Goal: Task Accomplishment & Management: Use online tool/utility

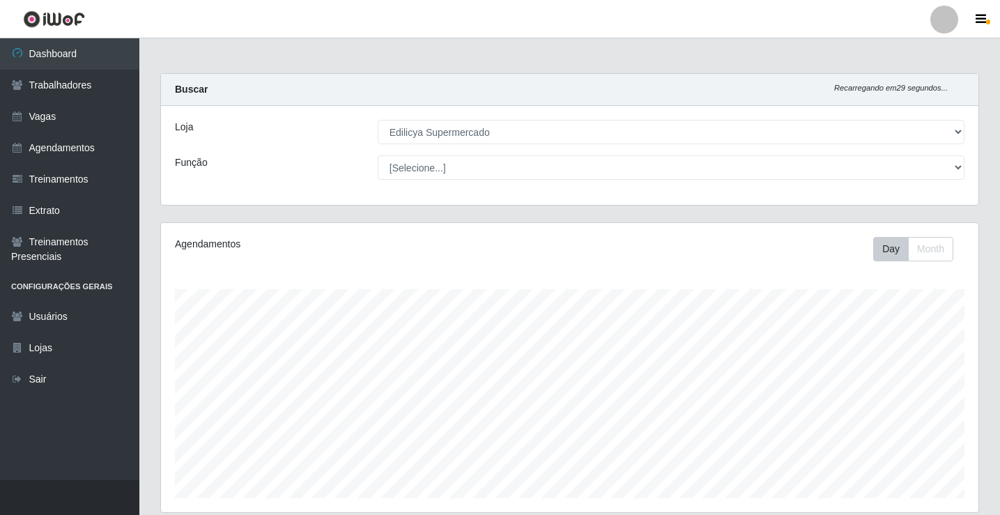
select select "460"
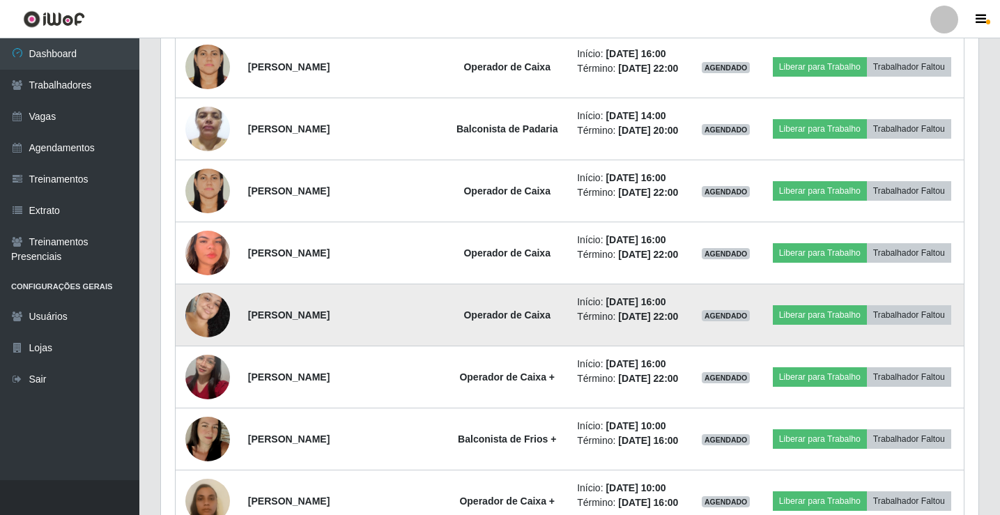
scroll to position [488, 0]
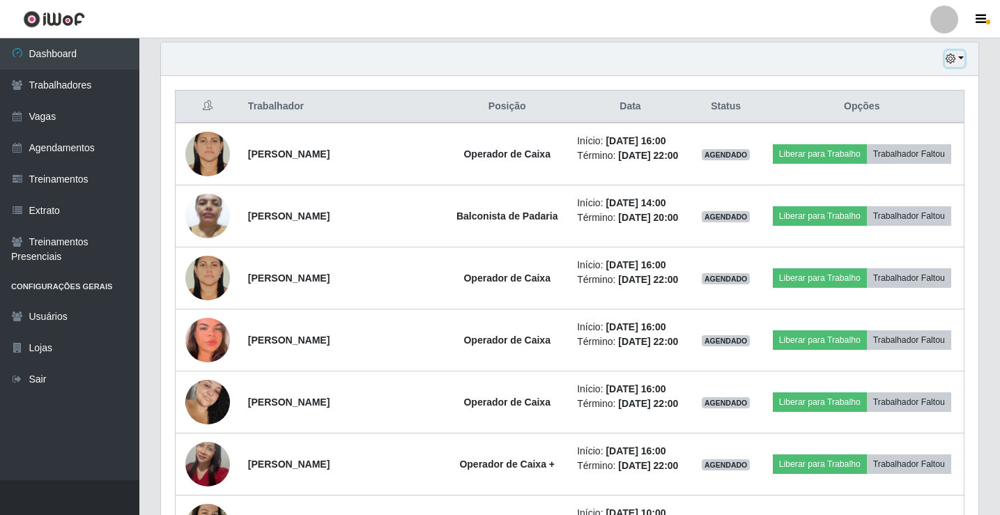
click at [959, 64] on button "button" at bounding box center [955, 59] width 20 height 16
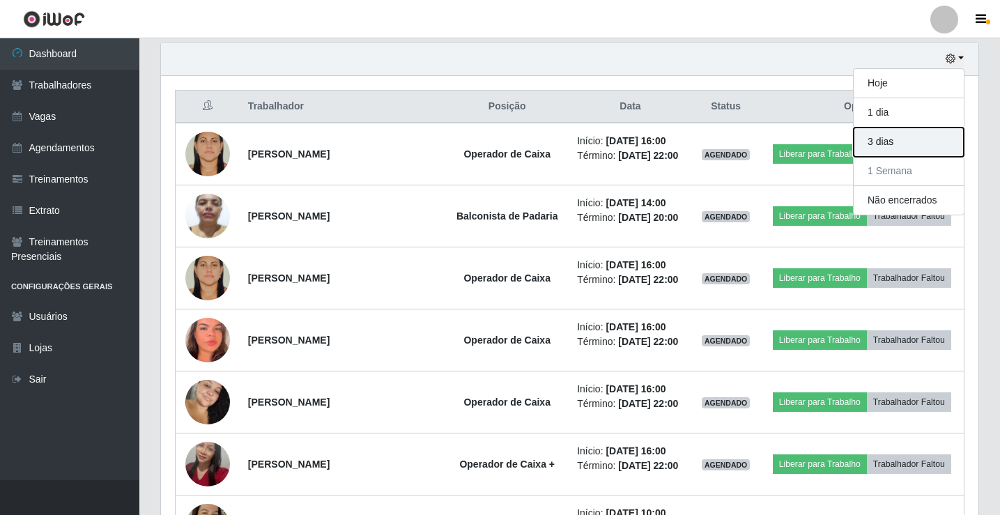
click at [896, 144] on button "3 dias" at bounding box center [909, 142] width 110 height 29
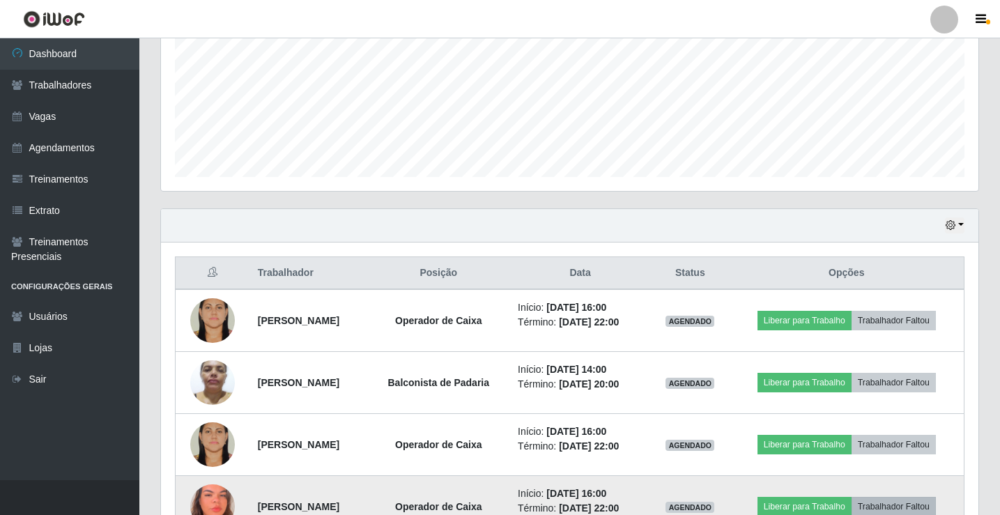
scroll to position [325, 0]
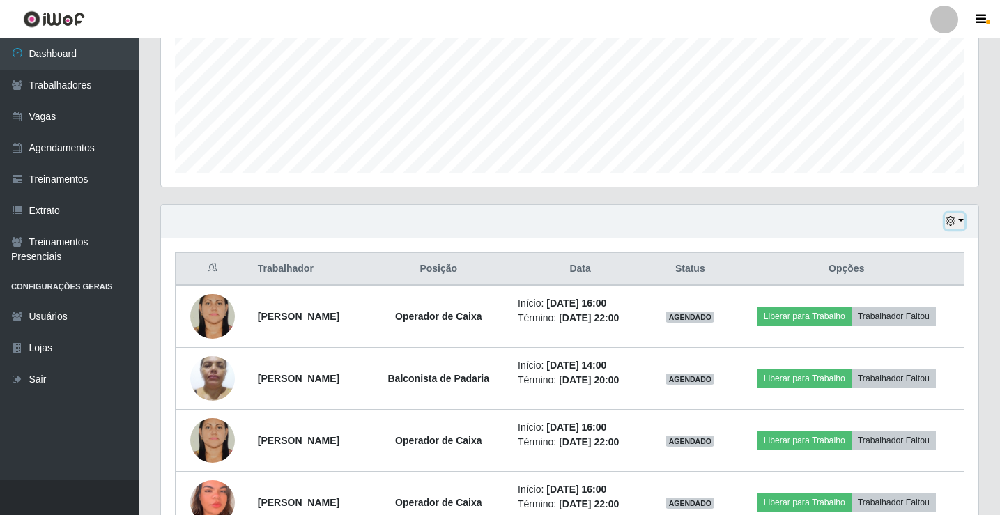
click at [965, 227] on div "Hoje 1 dia 3 dias 1 Semana Não encerrados" at bounding box center [570, 221] width 818 height 33
click at [963, 222] on button "button" at bounding box center [955, 221] width 20 height 16
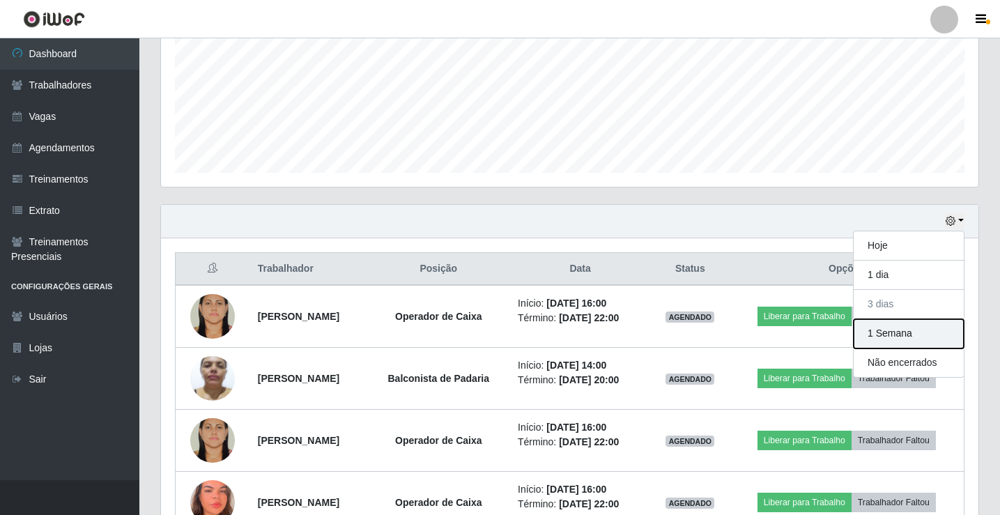
click at [933, 332] on button "1 Semana" at bounding box center [909, 333] width 110 height 29
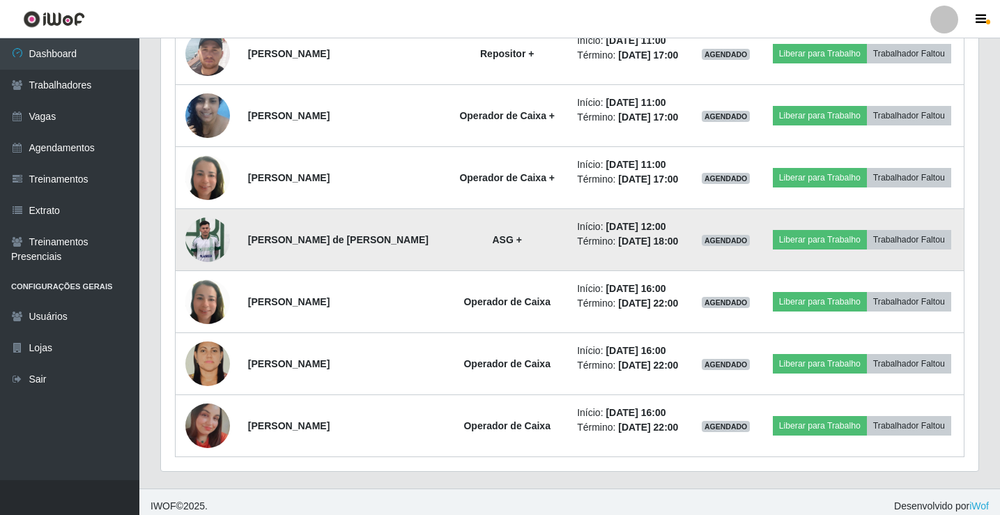
scroll to position [1279, 0]
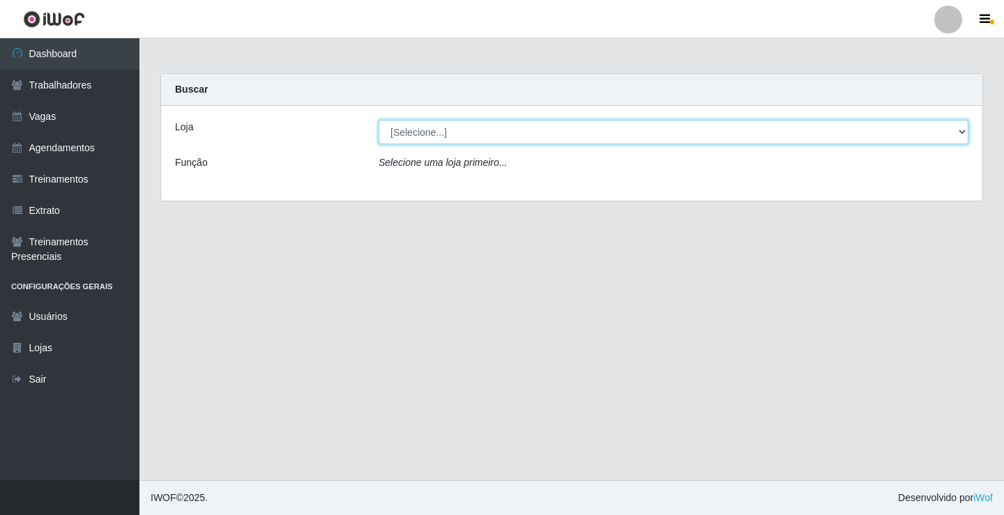
click at [413, 128] on select "[Selecione...] Edilicya Supermercado" at bounding box center [673, 132] width 590 height 24
select select "460"
click at [378, 120] on select "[Selecione...] Edilicya Supermercado" at bounding box center [673, 132] width 590 height 24
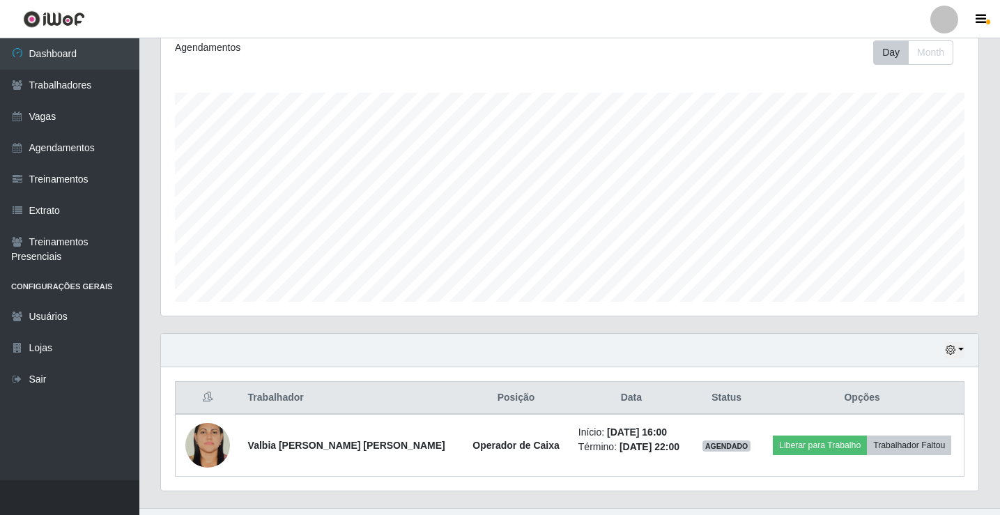
scroll to position [224, 0]
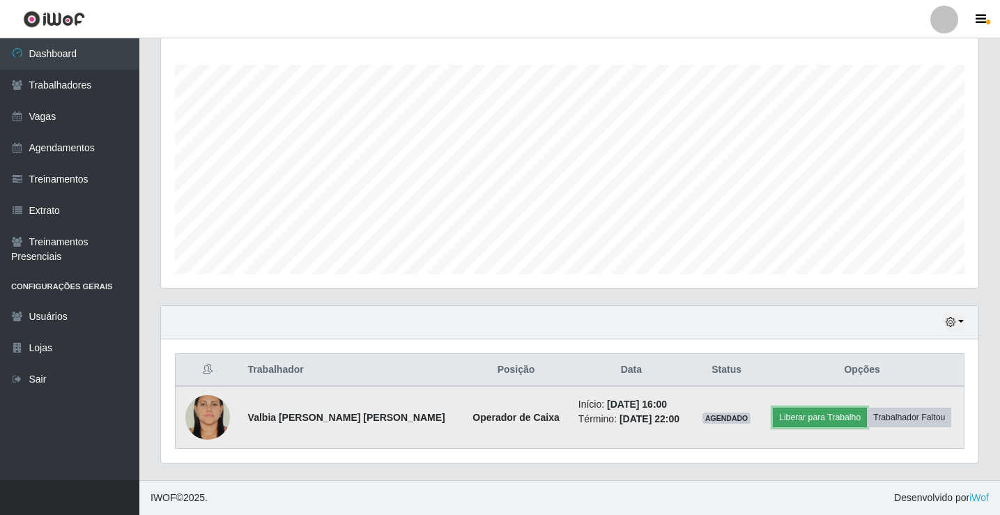
click at [806, 417] on button "Liberar para Trabalho" at bounding box center [820, 418] width 94 height 20
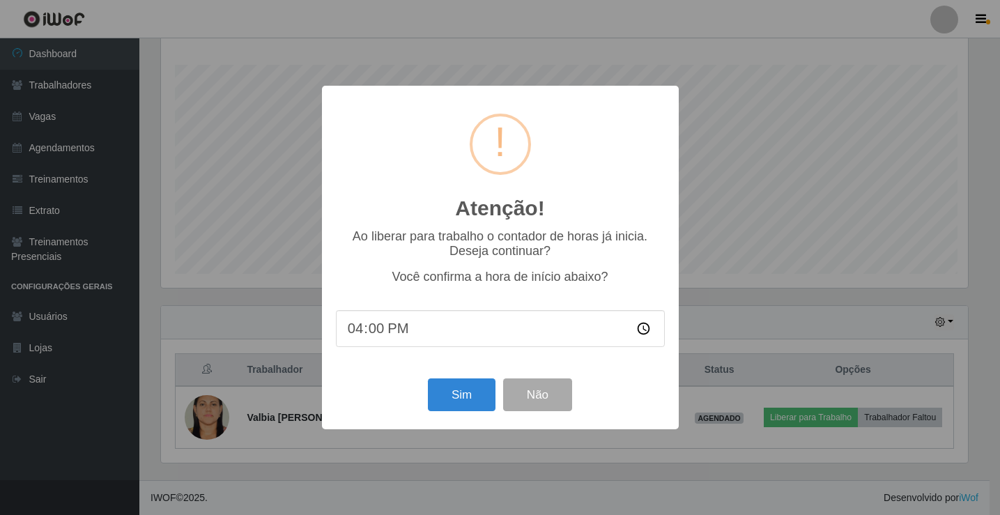
scroll to position [289, 811]
drag, startPoint x: 997, startPoint y: 193, endPoint x: 988, endPoint y: 193, distance: 8.4
drag, startPoint x: 988, startPoint y: 193, endPoint x: 943, endPoint y: 194, distance: 45.3
drag, startPoint x: 943, startPoint y: 194, endPoint x: 887, endPoint y: 183, distance: 57.4
drag, startPoint x: 887, startPoint y: 183, endPoint x: 865, endPoint y: 174, distance: 23.7
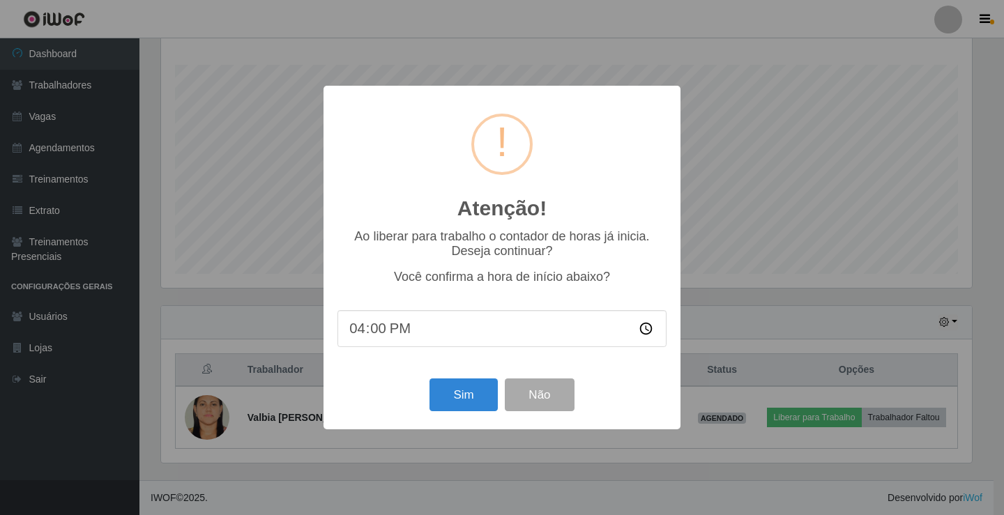
click at [865, 174] on div "Atenção! × Ao liberar para trabalho o contador de horas já inicia. Deseja conti…" at bounding box center [502, 257] width 1004 height 515
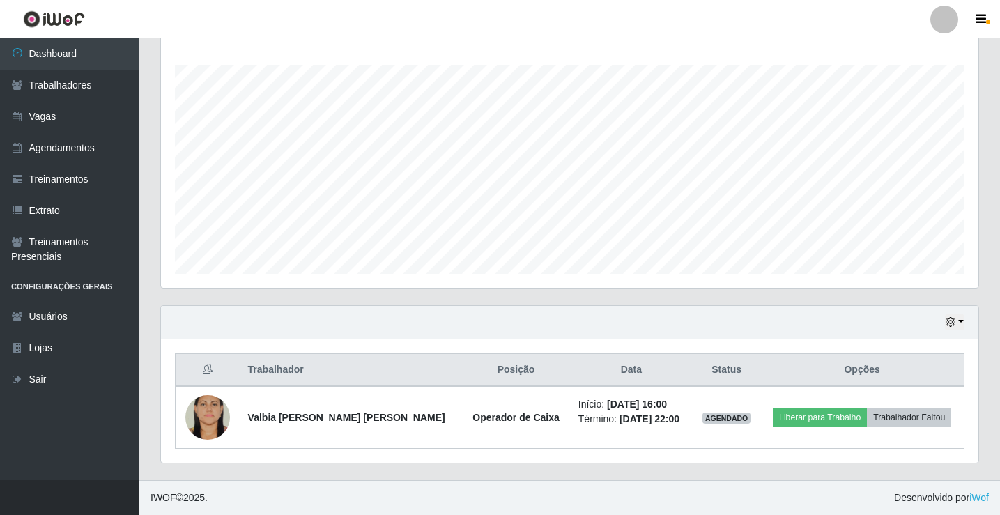
scroll to position [289, 818]
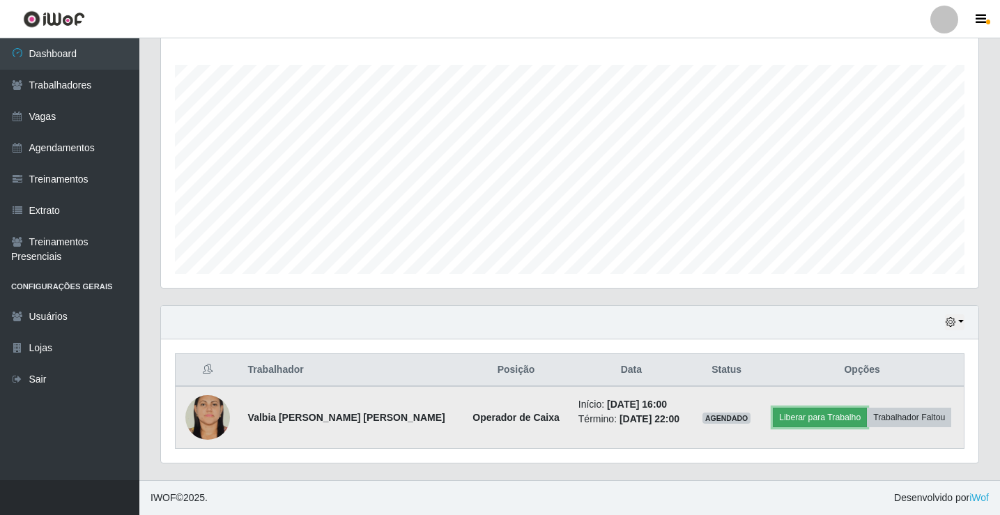
click at [827, 422] on button "Liberar para Trabalho" at bounding box center [820, 418] width 94 height 20
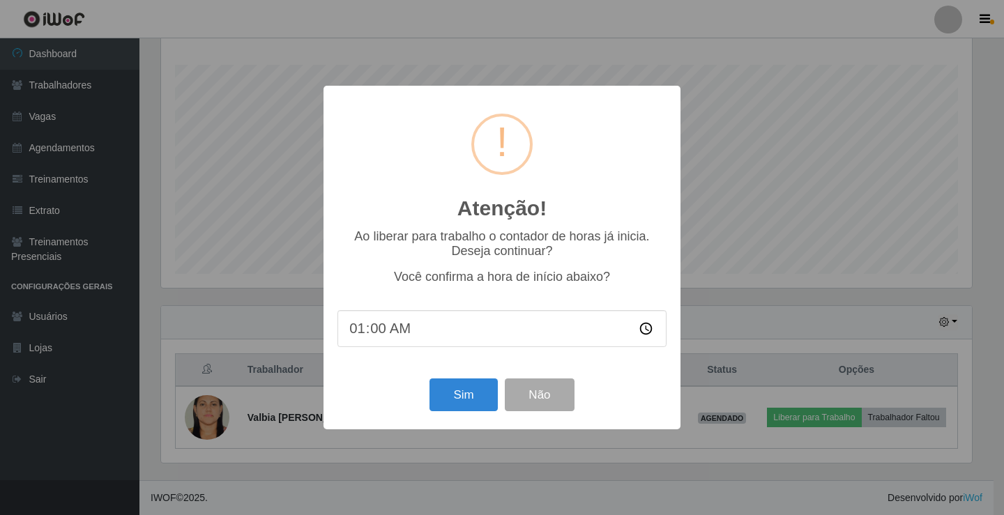
type input "16:00"
click at [463, 390] on button "Sim" at bounding box center [463, 394] width 68 height 33
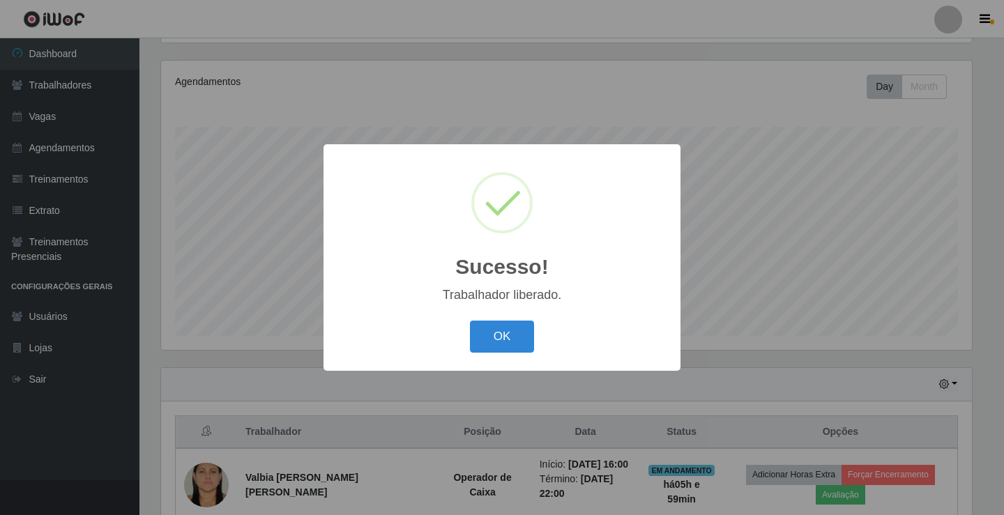
click at [923, 479] on div "Sucesso! × Trabalhador liberado. OK Cancel" at bounding box center [502, 257] width 1004 height 515
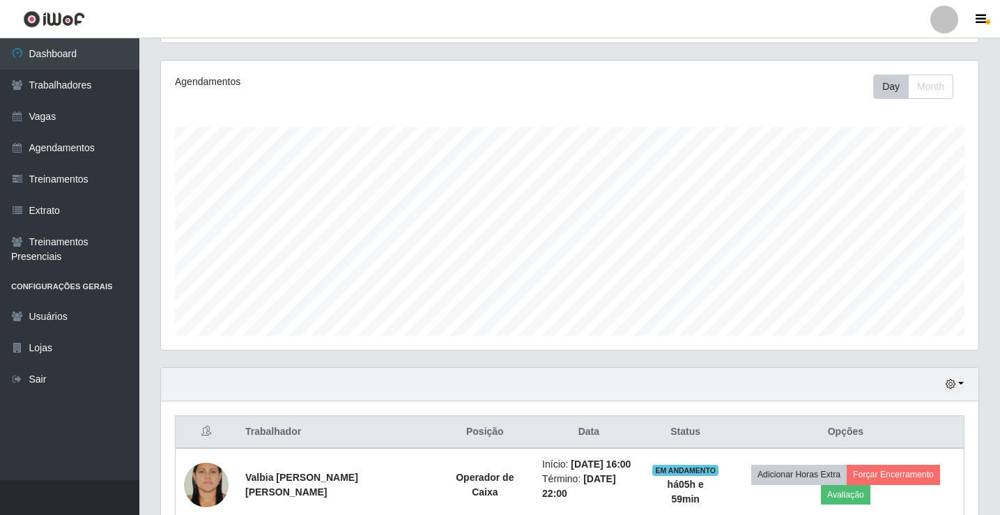
scroll to position [289, 818]
click at [871, 485] on button "Avaliação" at bounding box center [845, 495] width 49 height 20
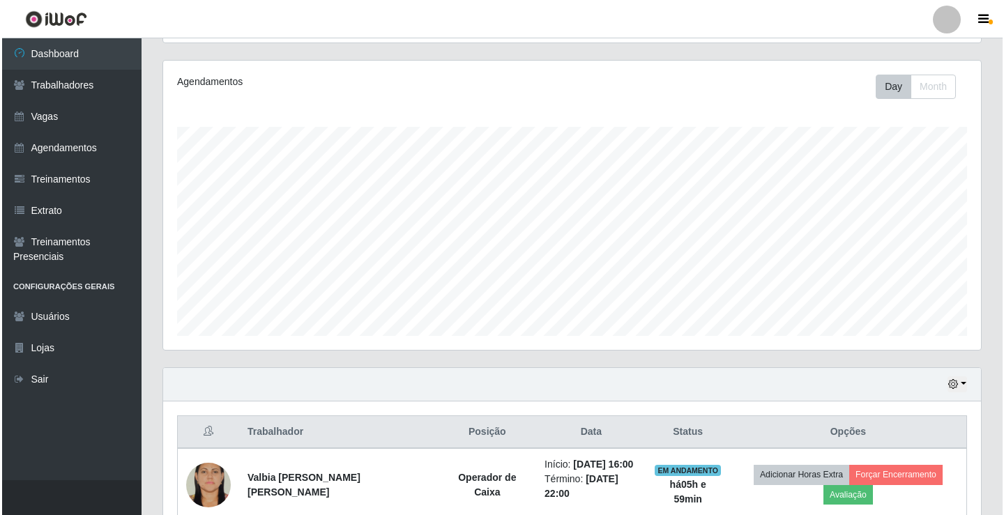
scroll to position [289, 811]
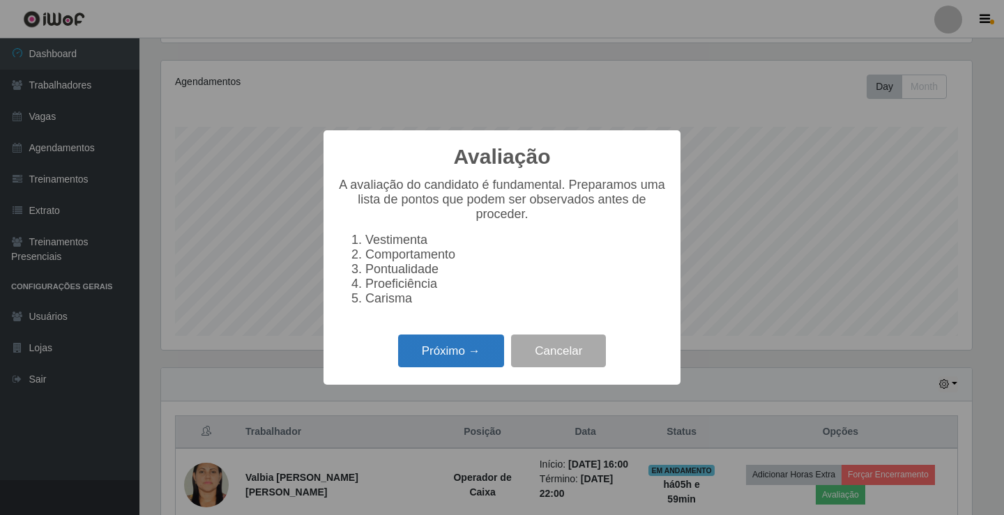
click at [445, 348] on button "Próximo →" at bounding box center [451, 351] width 106 height 33
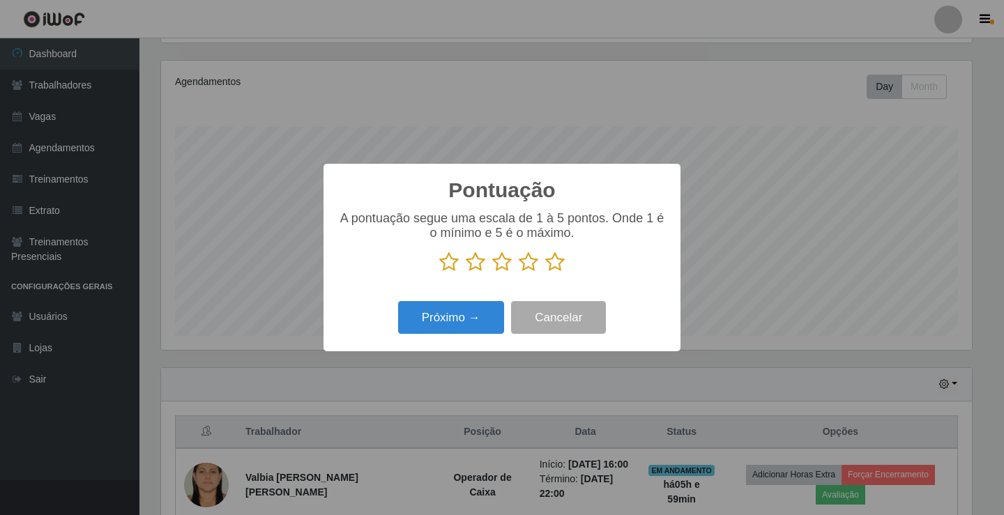
scroll to position [696695, 696174]
click at [553, 259] on icon at bounding box center [555, 262] width 20 height 21
click at [545, 273] on input "radio" at bounding box center [545, 273] width 0 height 0
click at [456, 317] on button "Próximo →" at bounding box center [451, 317] width 106 height 33
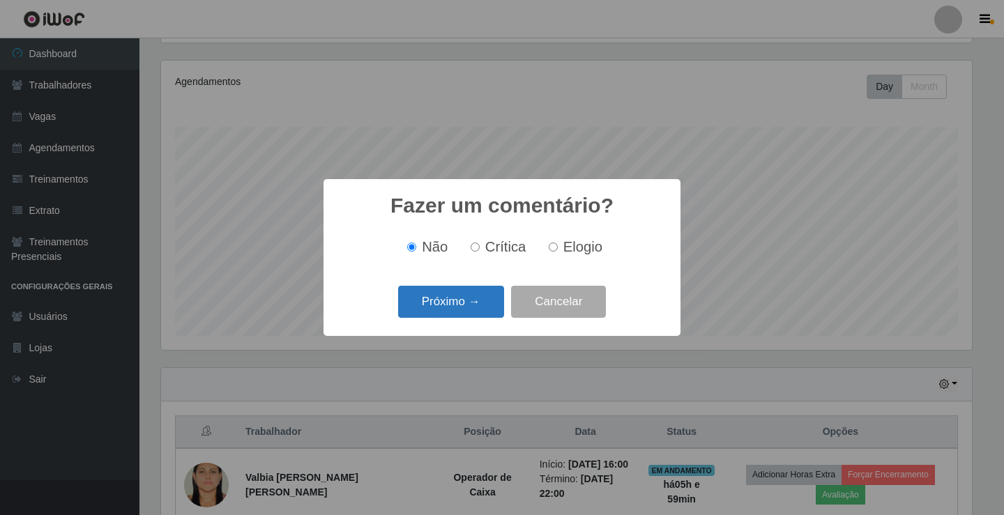
click at [452, 294] on button "Próximo →" at bounding box center [451, 302] width 106 height 33
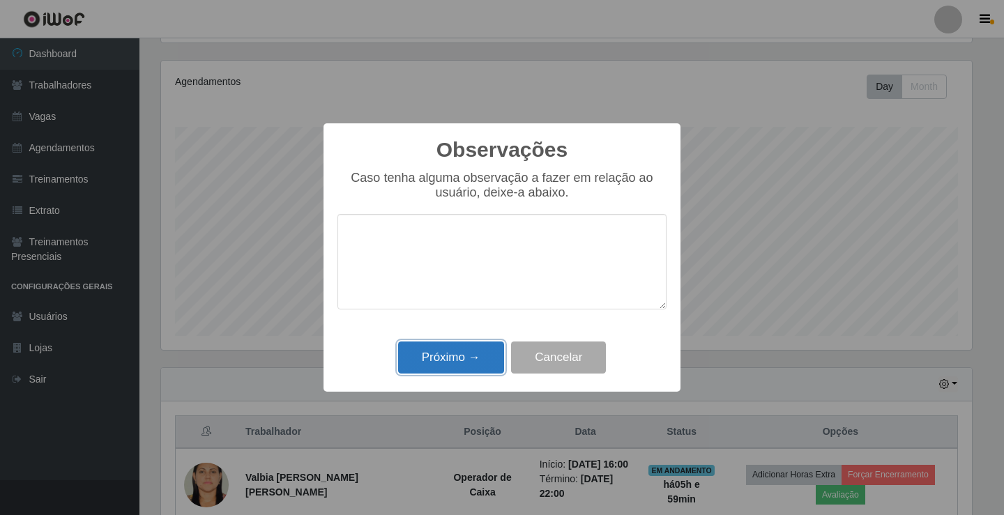
click at [435, 355] on button "Próximo →" at bounding box center [451, 358] width 106 height 33
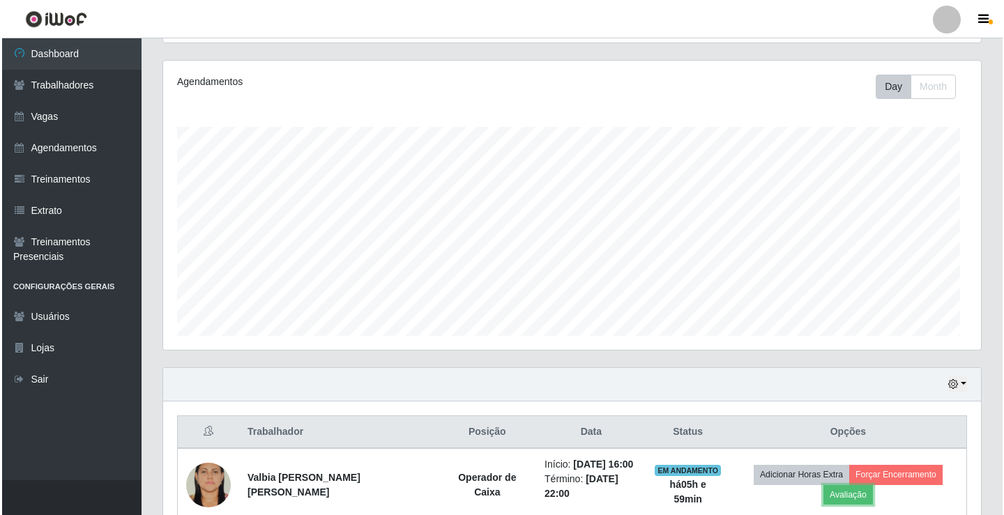
scroll to position [289, 818]
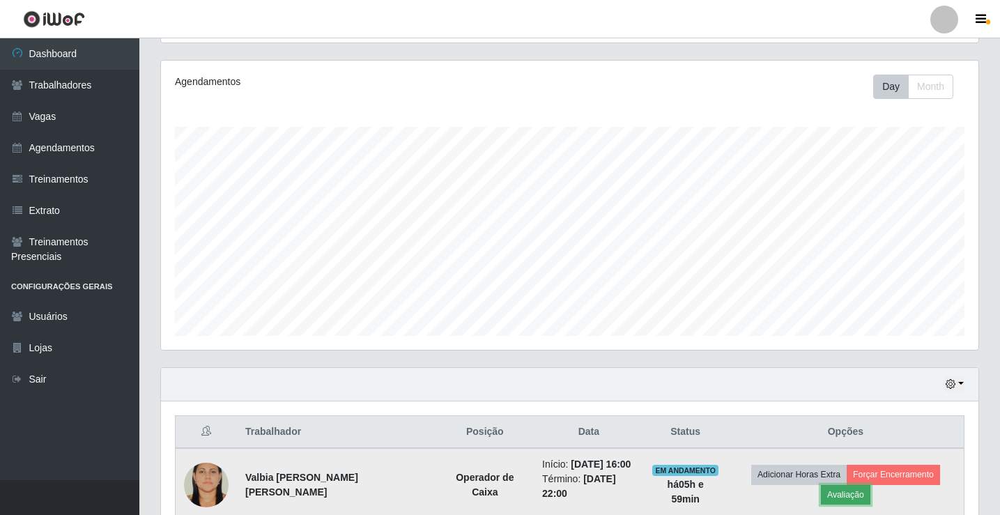
click at [871, 485] on button "Avaliação" at bounding box center [845, 495] width 49 height 20
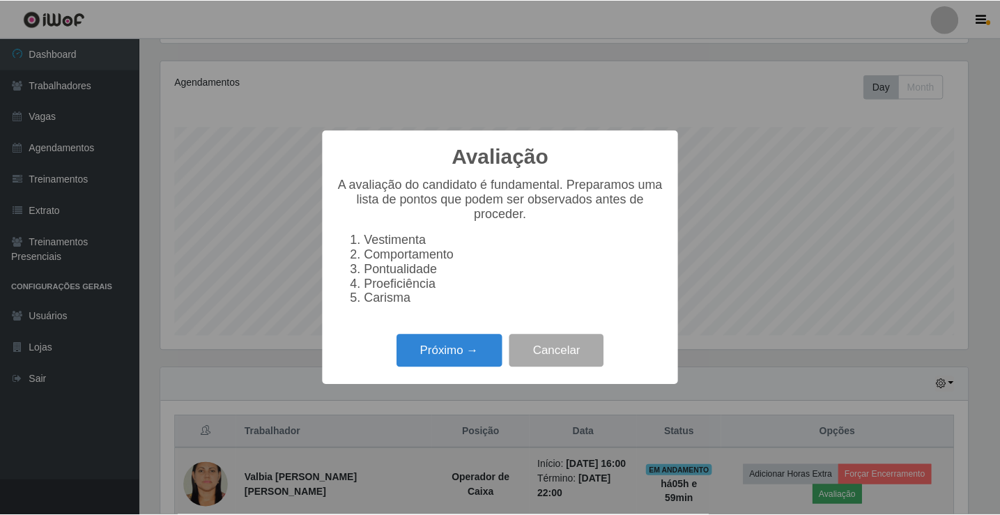
scroll to position [289, 811]
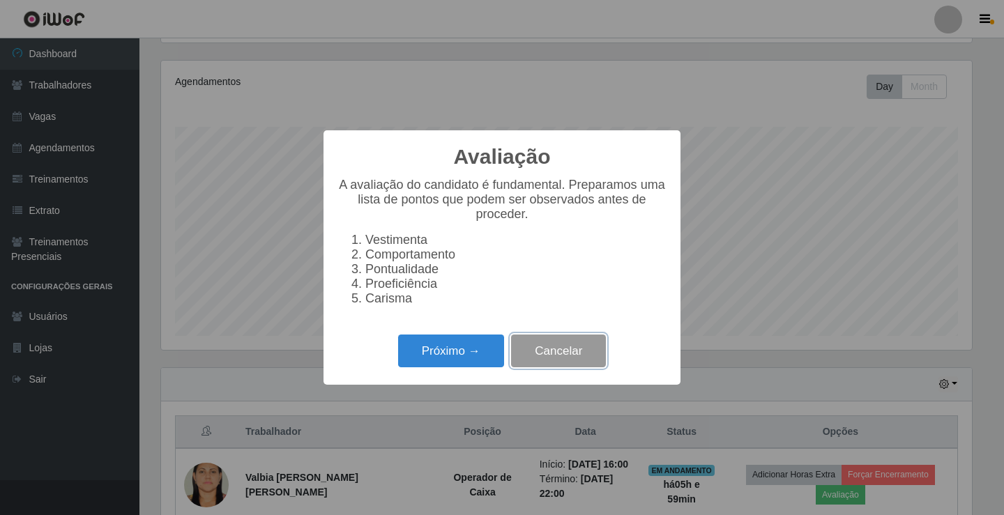
click at [558, 367] on button "Cancelar" at bounding box center [558, 351] width 95 height 33
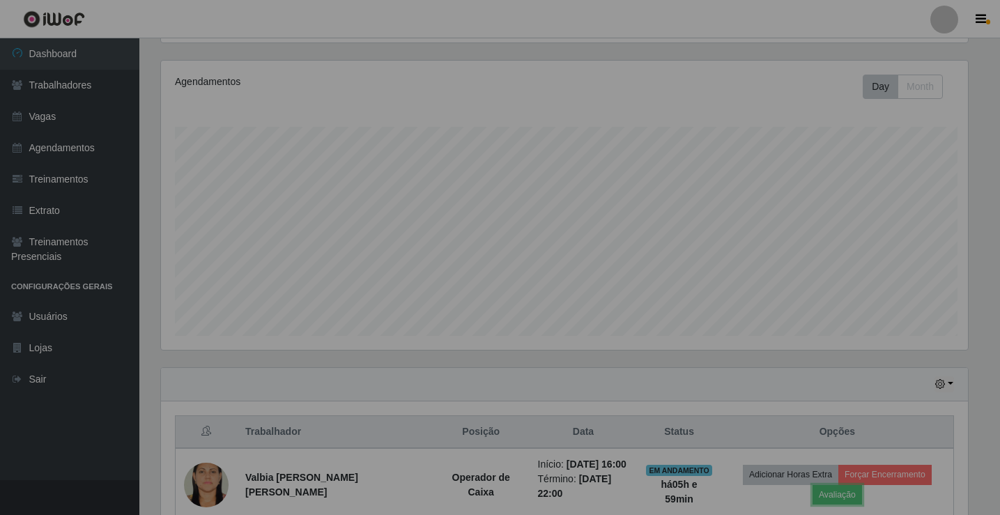
scroll to position [289, 818]
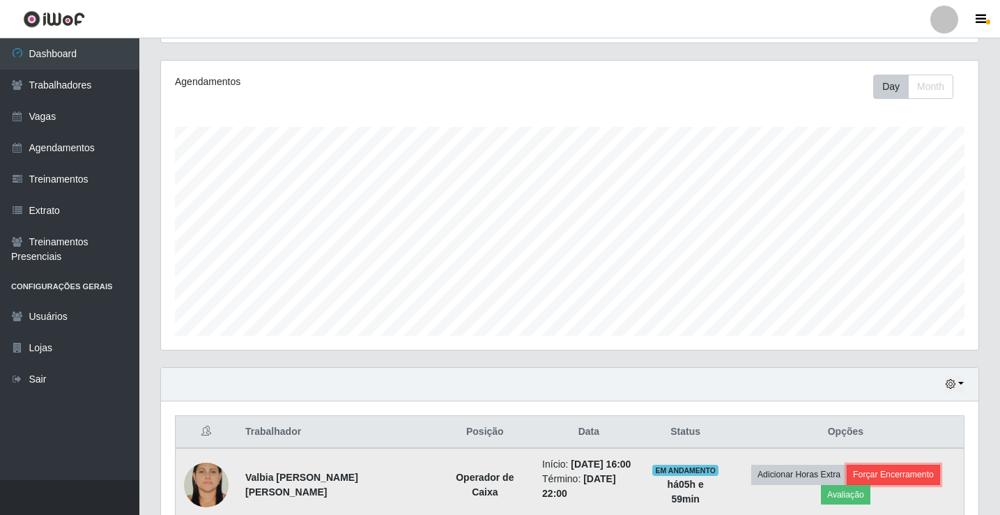
click at [847, 482] on button "Forçar Encerramento" at bounding box center [893, 475] width 93 height 20
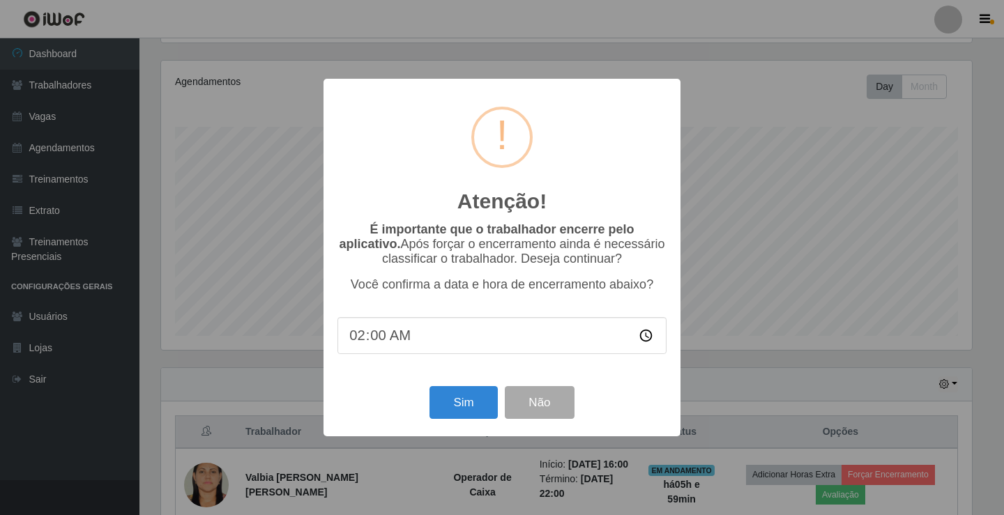
type input "22:00"
click at [471, 411] on button "Sim" at bounding box center [463, 402] width 68 height 33
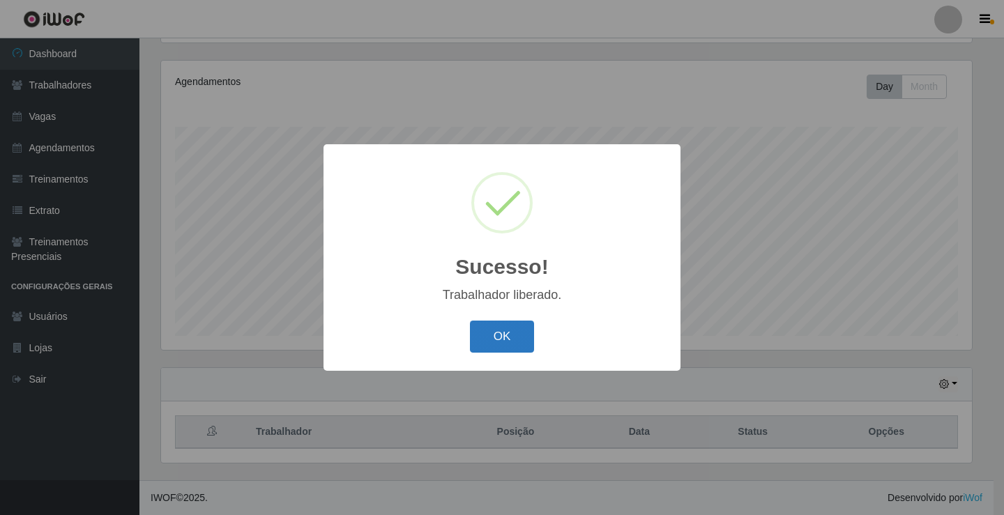
click at [498, 340] on button "OK" at bounding box center [502, 337] width 65 height 33
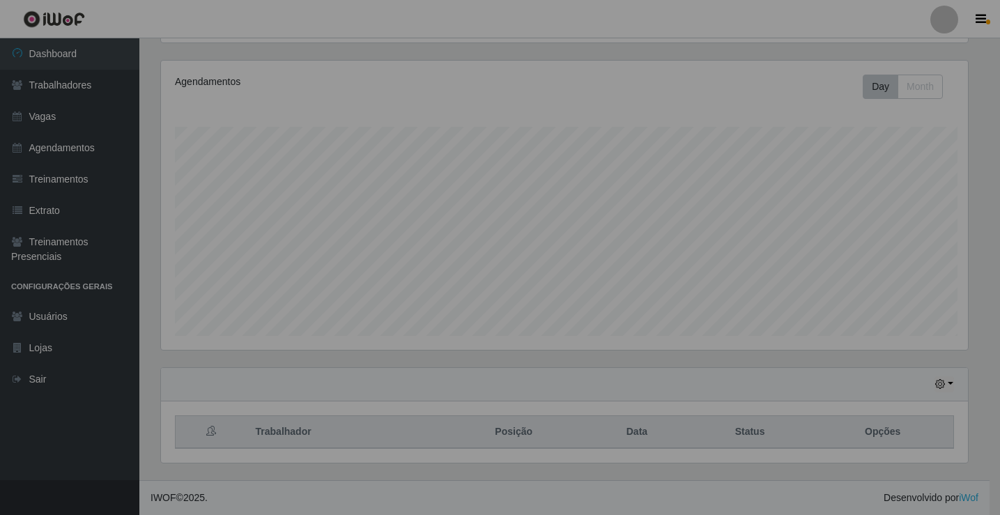
scroll to position [289, 818]
